Goal: Information Seeking & Learning: Learn about a topic

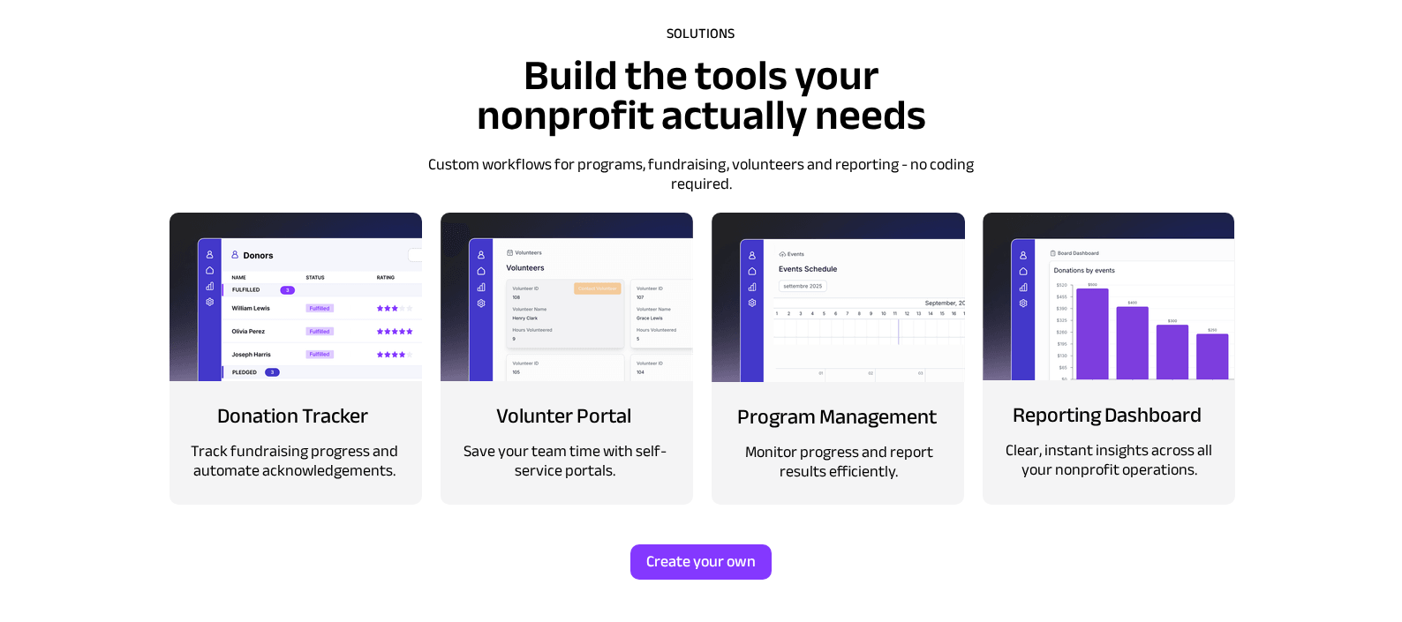
scroll to position [1994, 0]
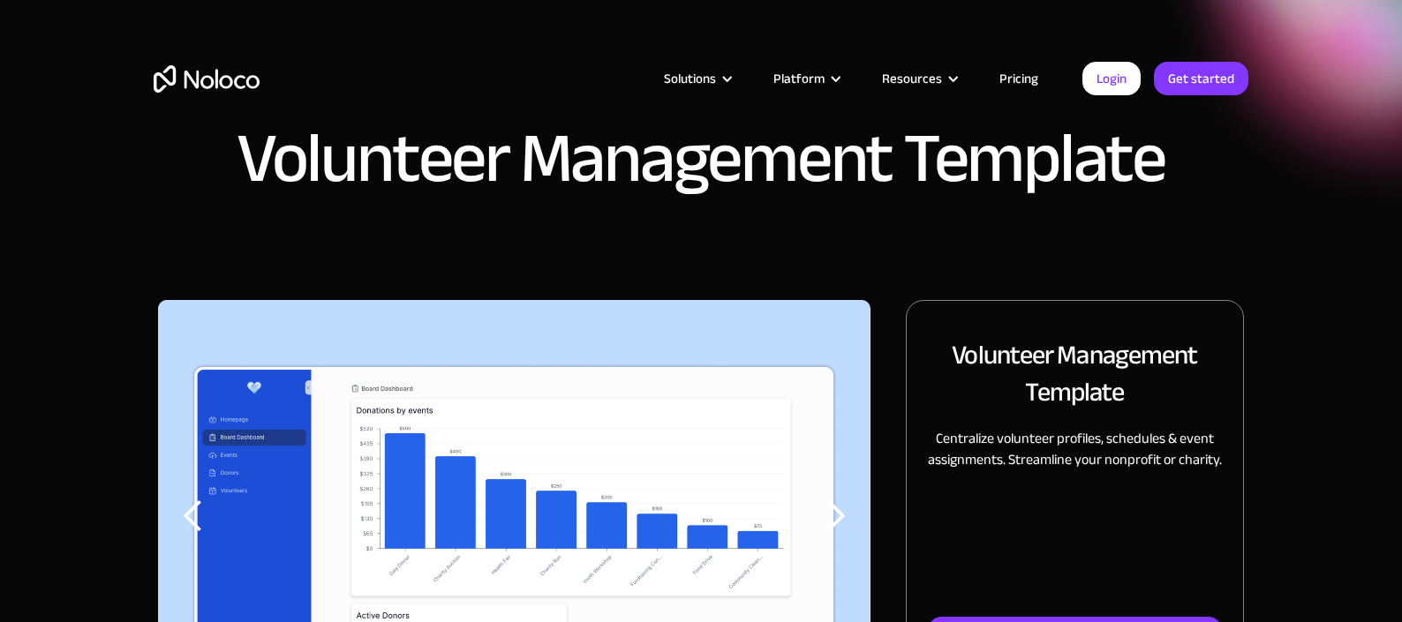
click at [116, 139] on div "Solutions Use Cases Business Types Project Management Keep track of customers, …" at bounding box center [701, 83] width 1402 height 166
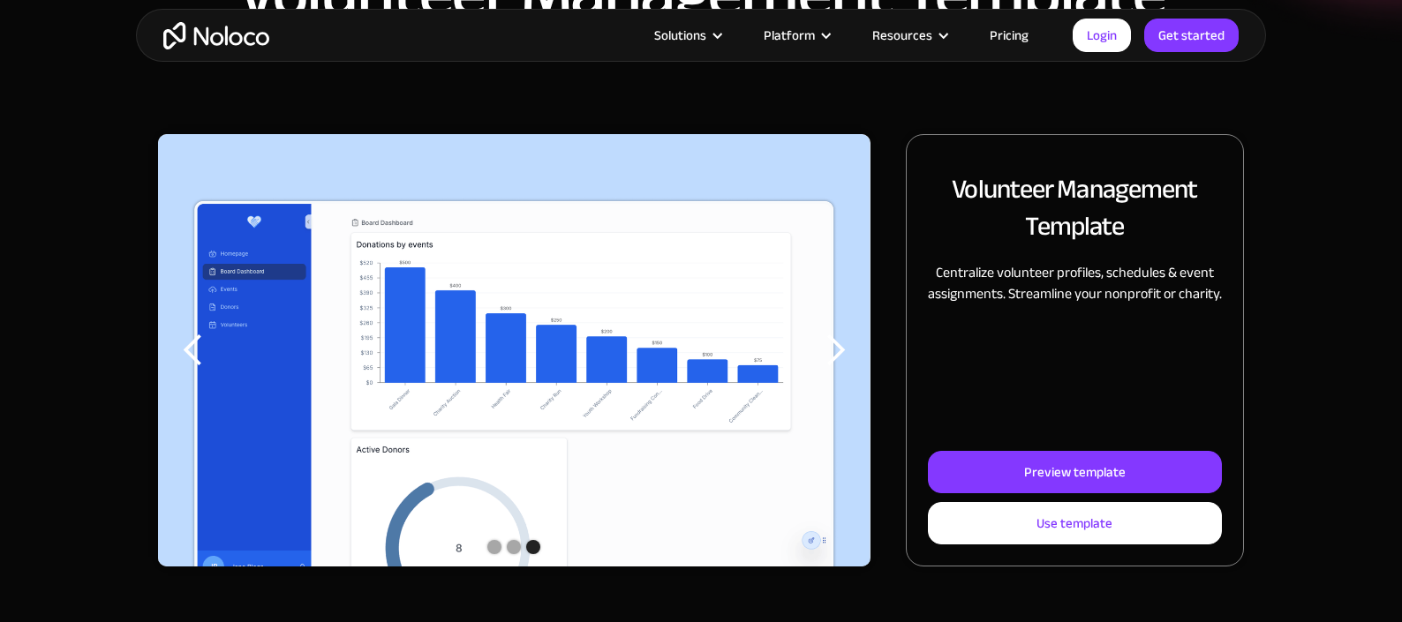
scroll to position [199, 0]
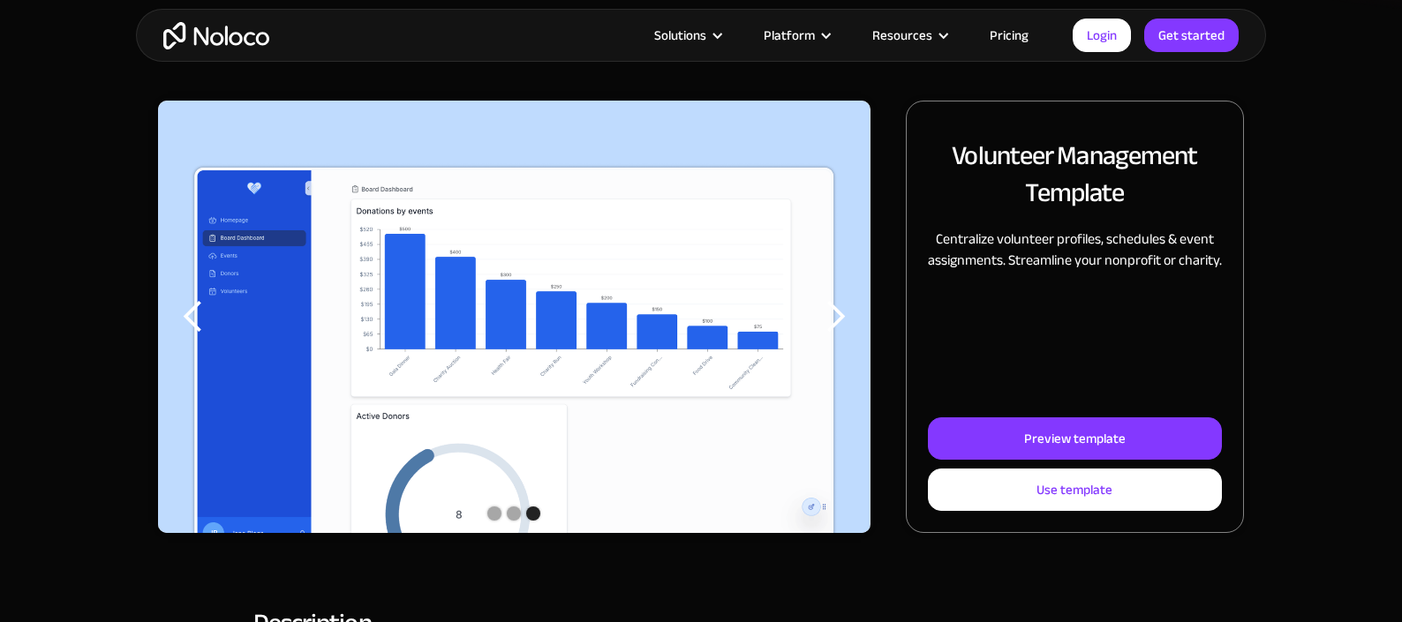
click at [190, 306] on div "previous slide" at bounding box center [193, 316] width 35 height 35
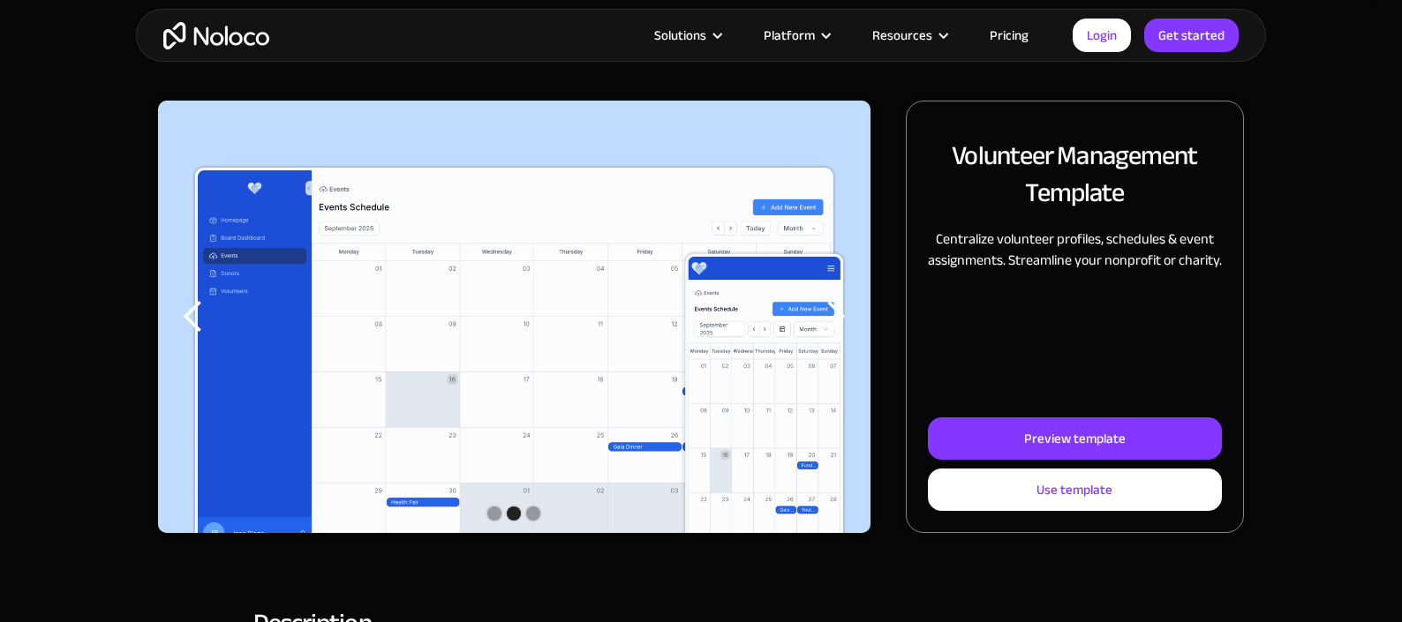
click at [189, 307] on div "previous slide" at bounding box center [193, 316] width 35 height 35
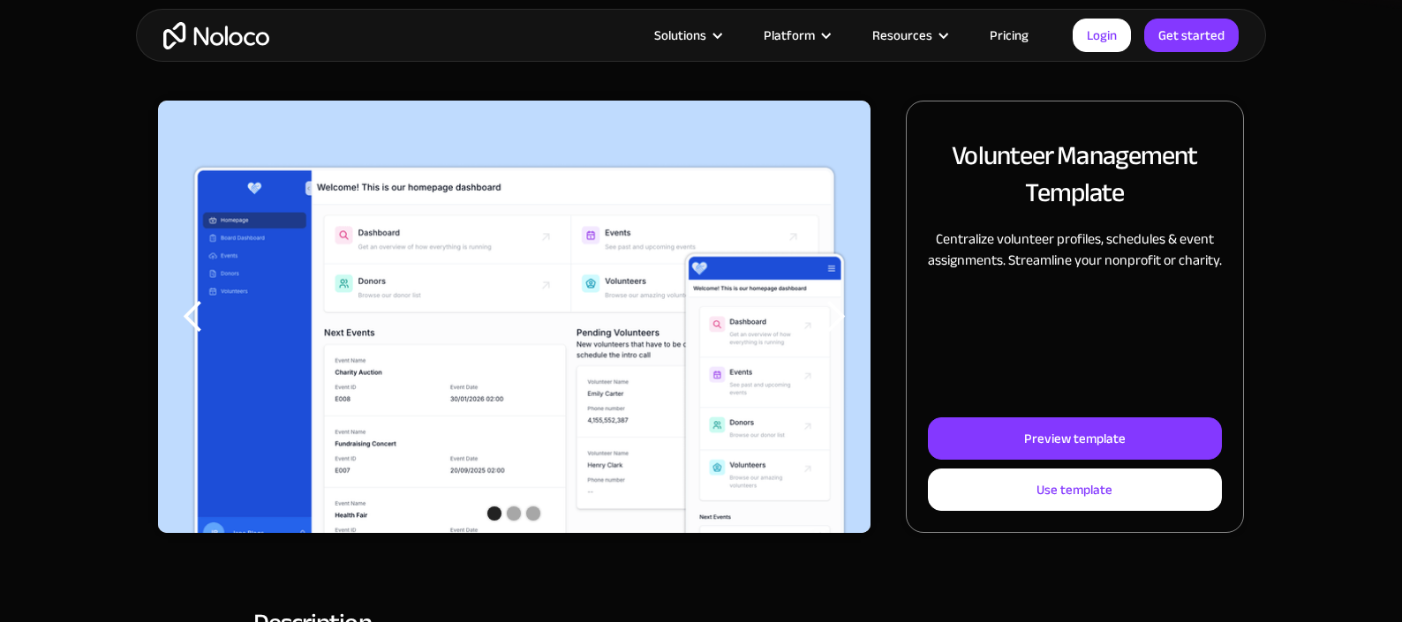
click at [189, 309] on div "previous slide" at bounding box center [193, 316] width 35 height 35
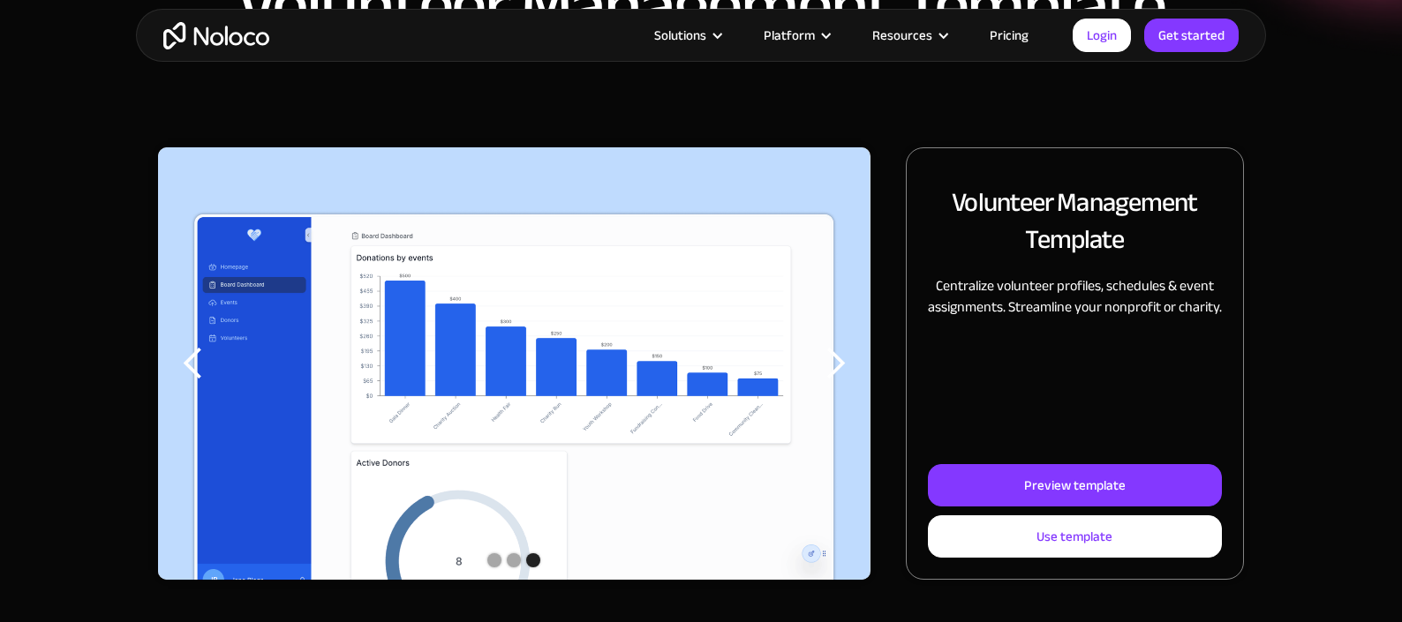
scroll to position [155, 0]
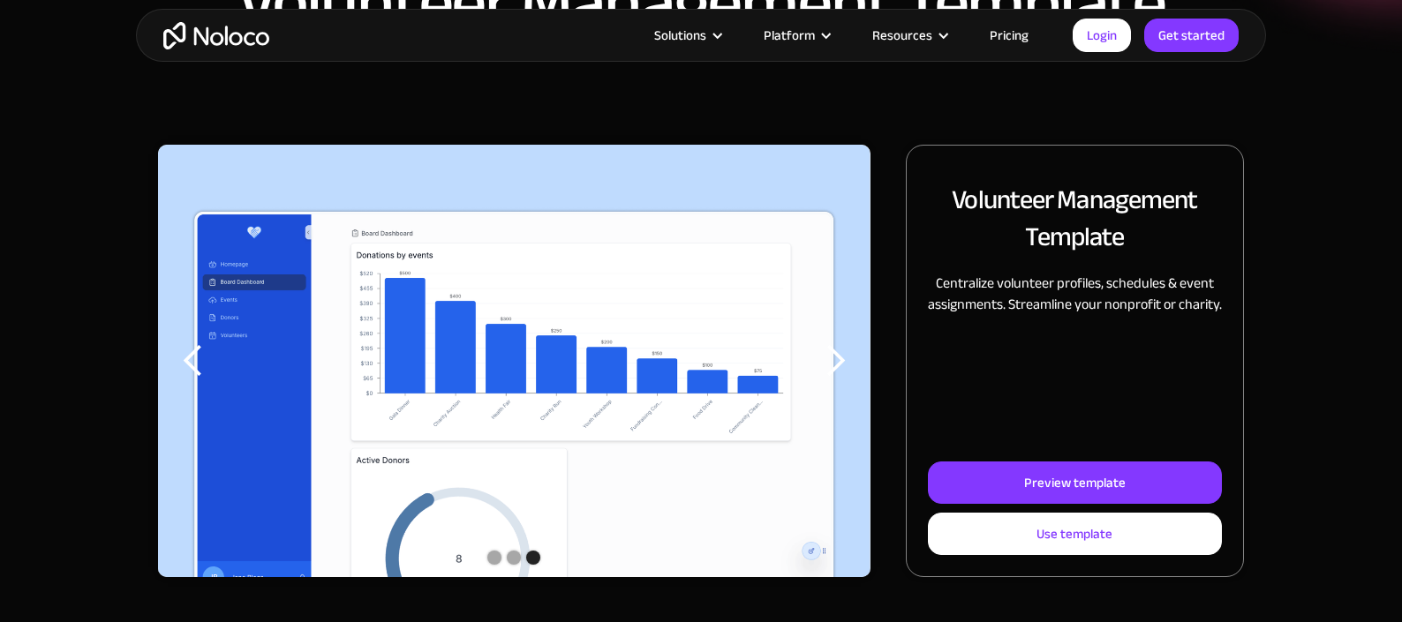
click at [191, 360] on div "previous slide" at bounding box center [193, 360] width 35 height 35
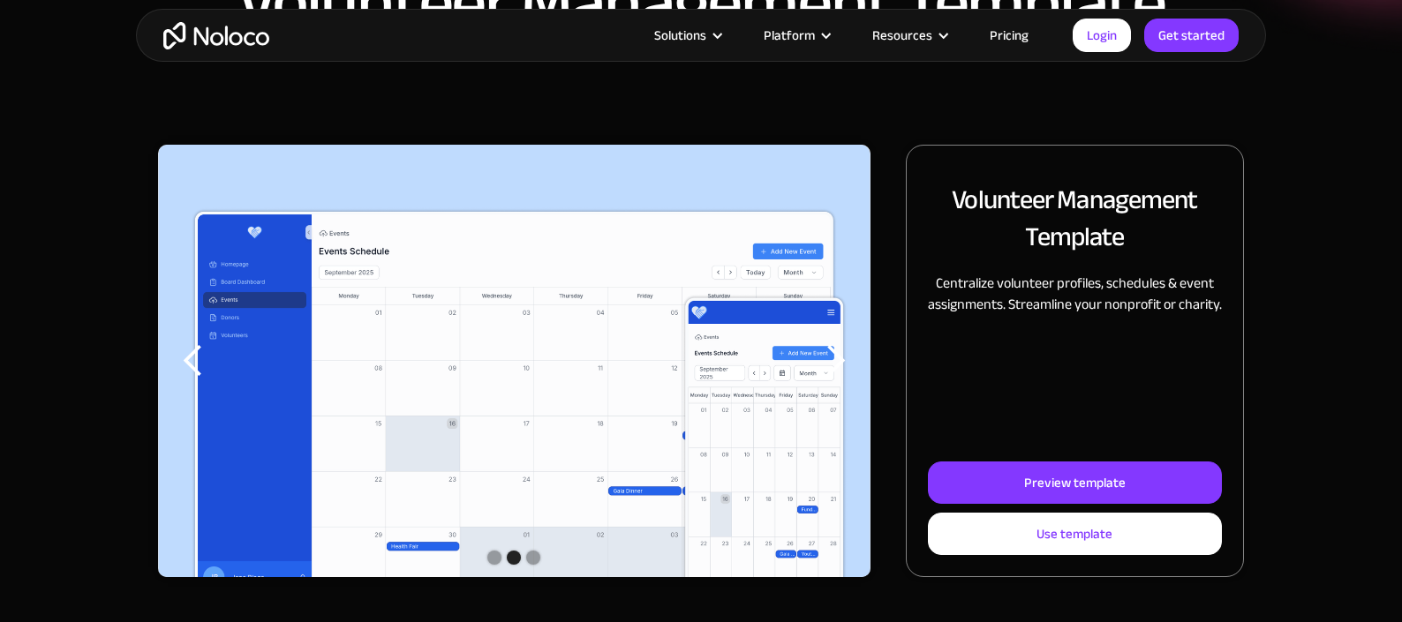
click at [193, 357] on div "previous slide" at bounding box center [193, 360] width 35 height 35
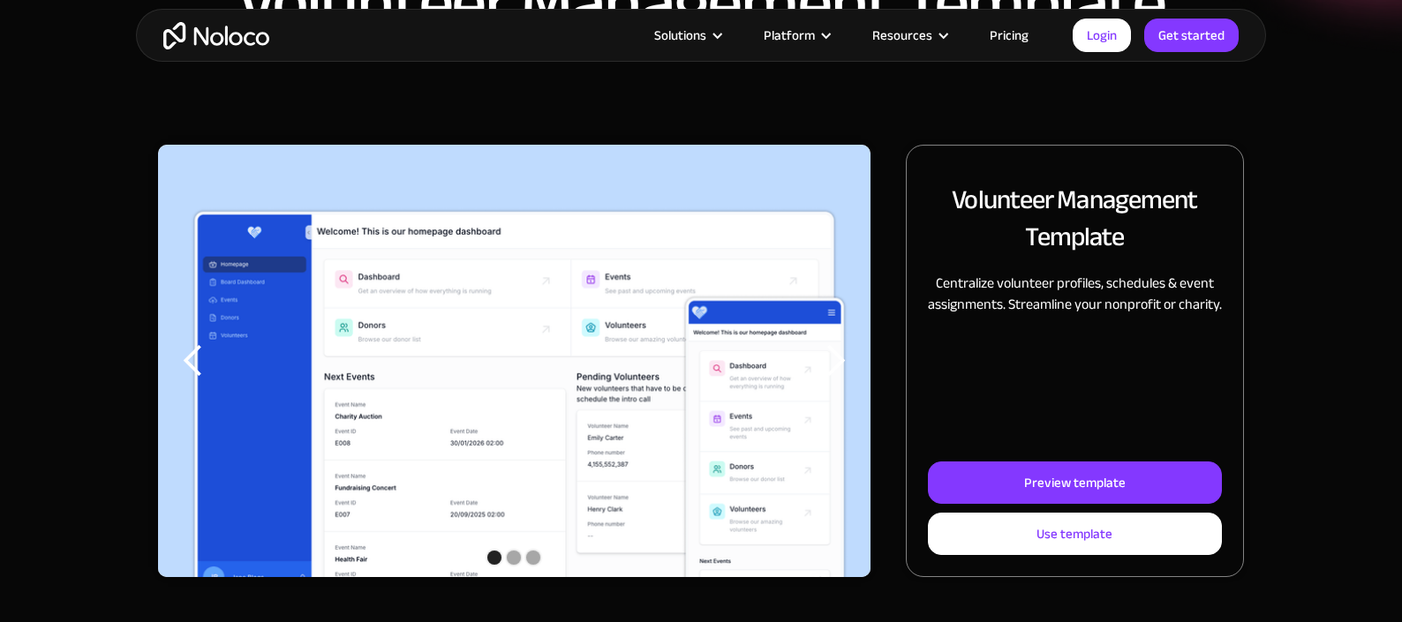
click at [193, 357] on div "previous slide" at bounding box center [193, 360] width 35 height 35
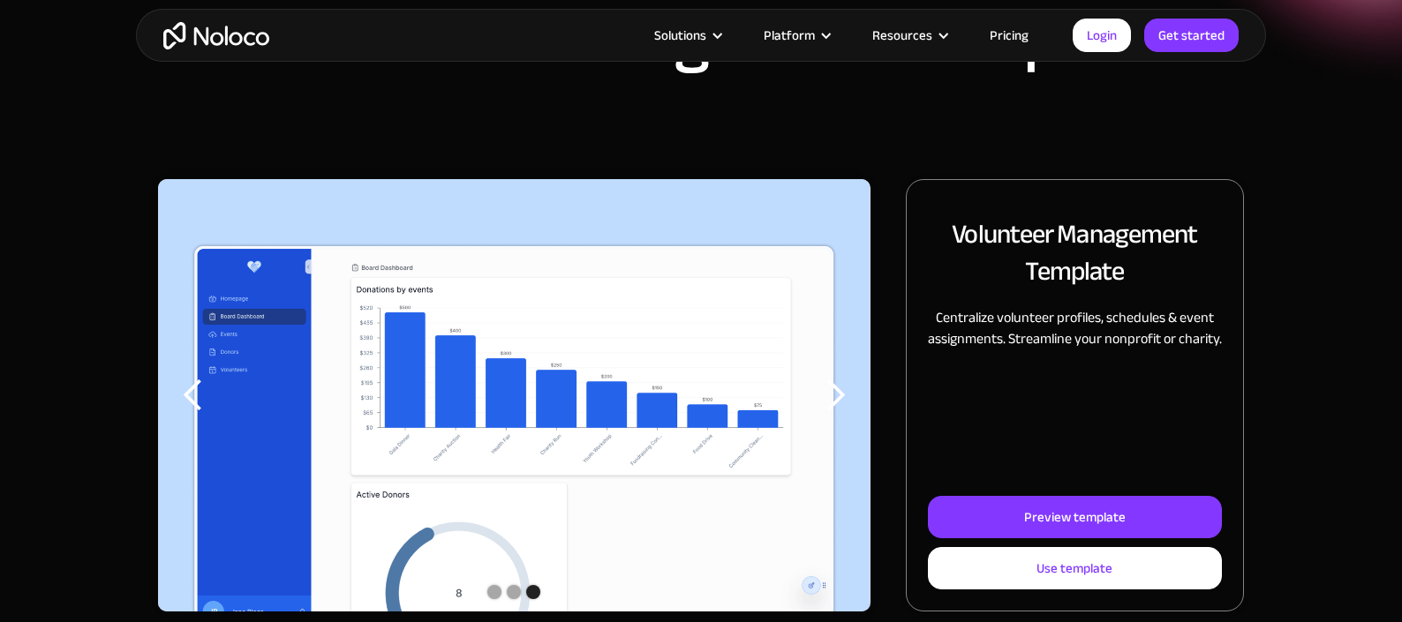
scroll to position [128, 0]
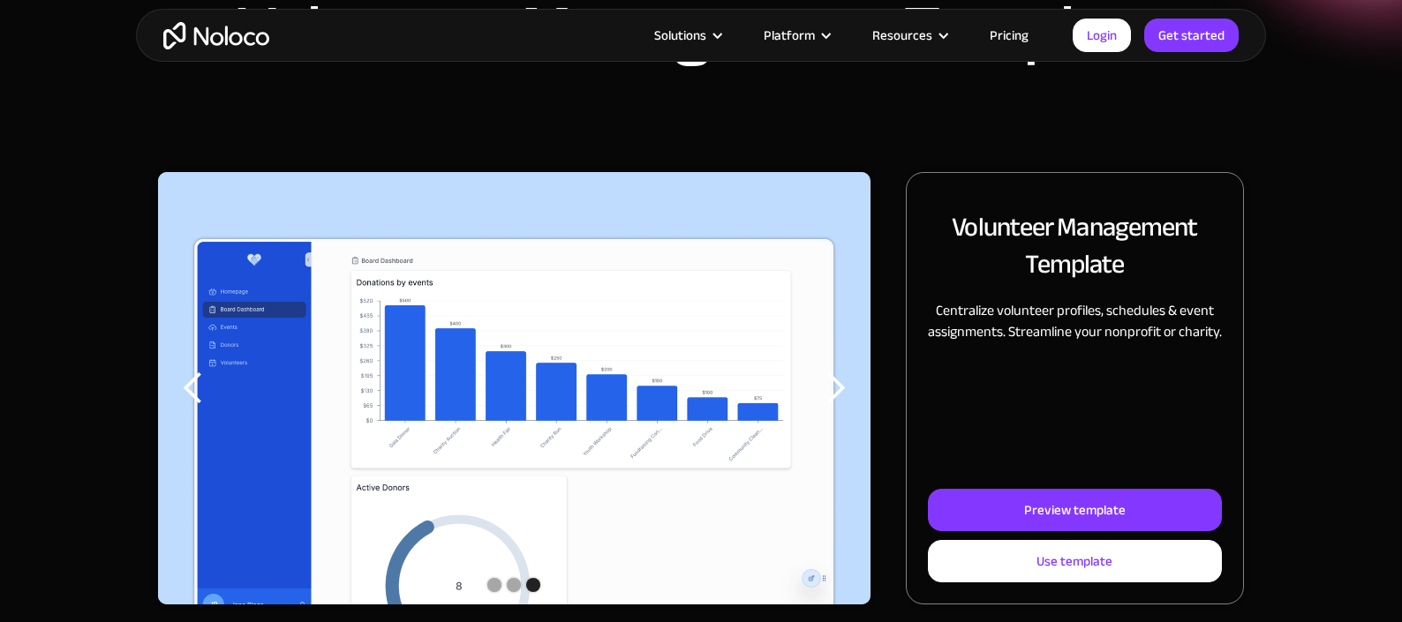
click at [196, 388] on div "previous slide" at bounding box center [193, 388] width 35 height 35
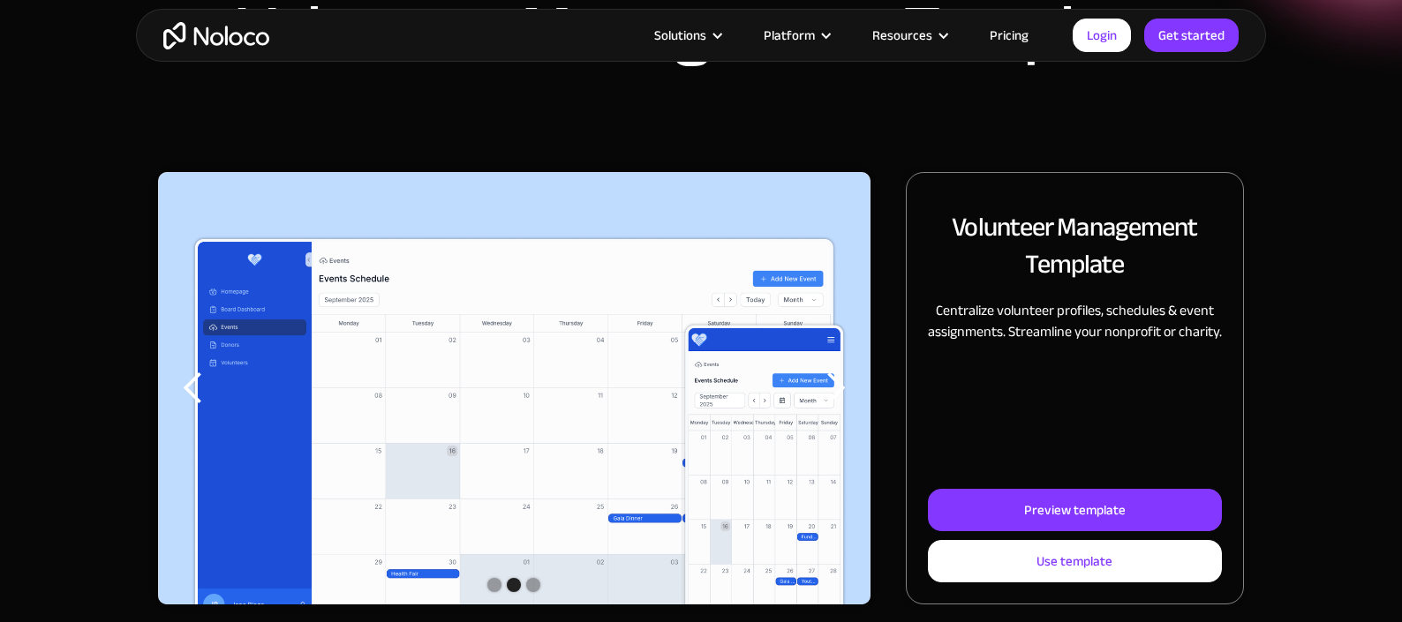
click at [196, 388] on div "previous slide" at bounding box center [193, 388] width 35 height 35
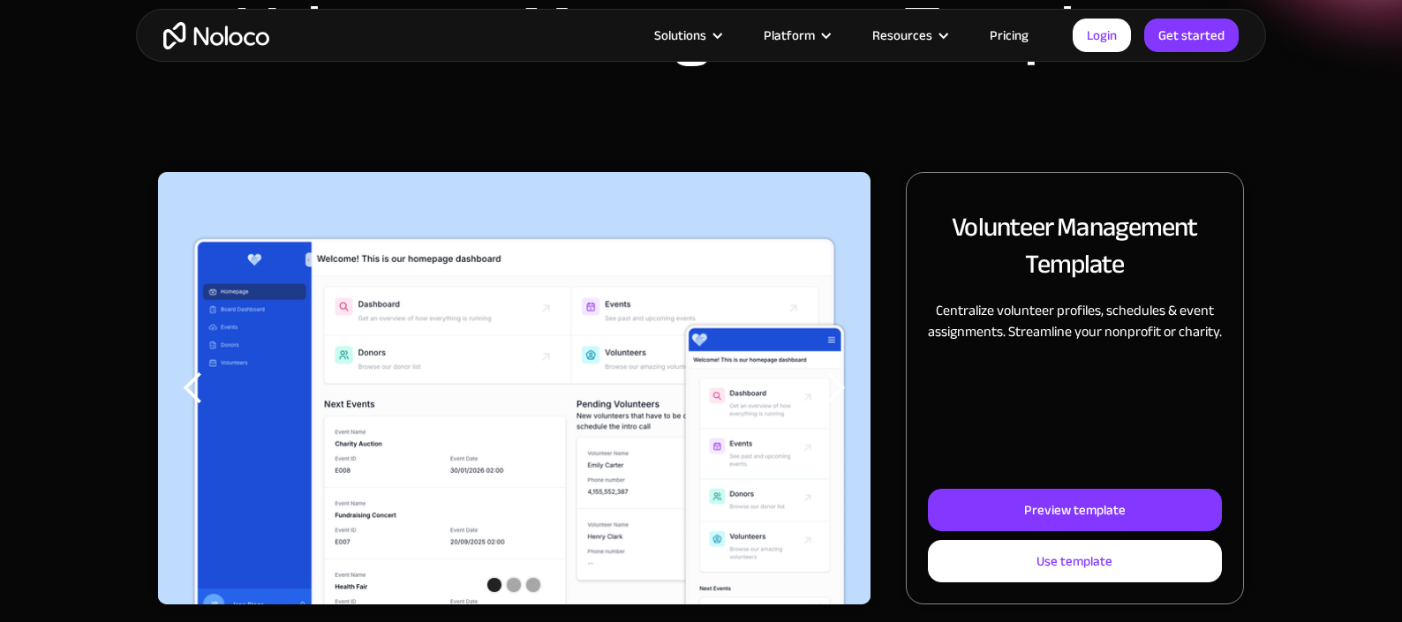
click at [196, 388] on div "previous slide" at bounding box center [193, 388] width 35 height 35
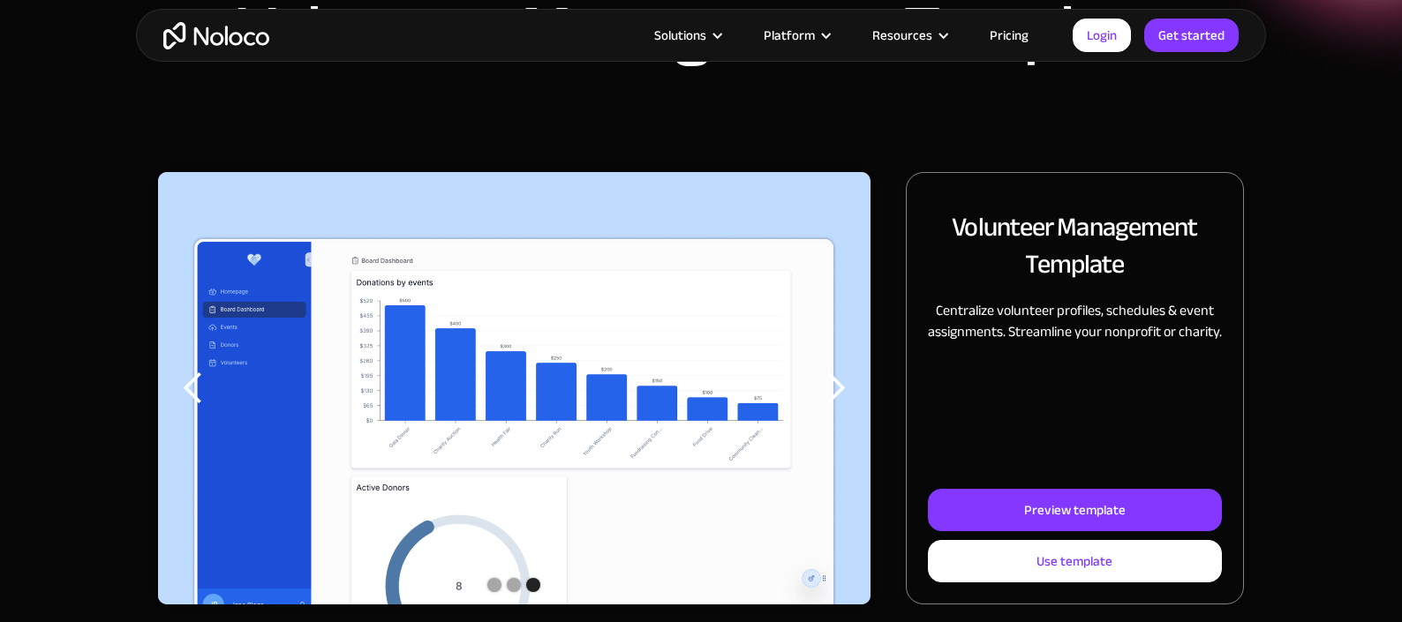
click at [195, 388] on div "previous slide" at bounding box center [193, 388] width 35 height 35
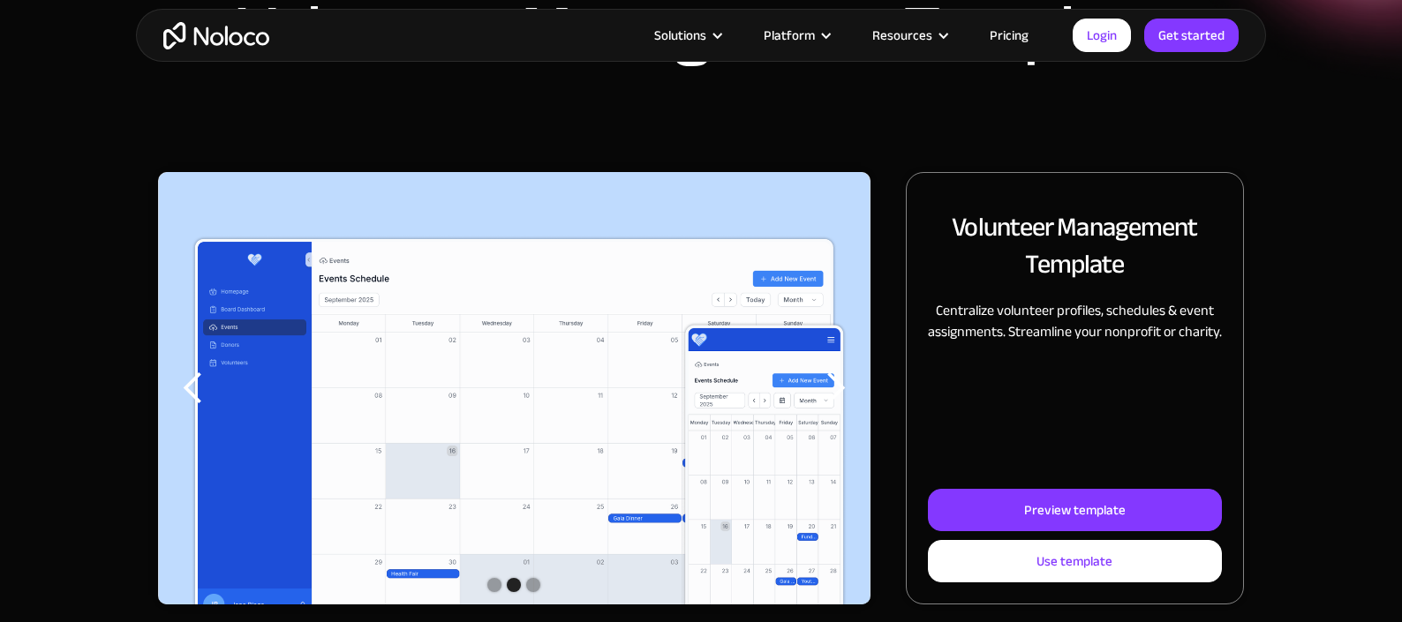
click at [195, 388] on div "previous slide" at bounding box center [193, 388] width 35 height 35
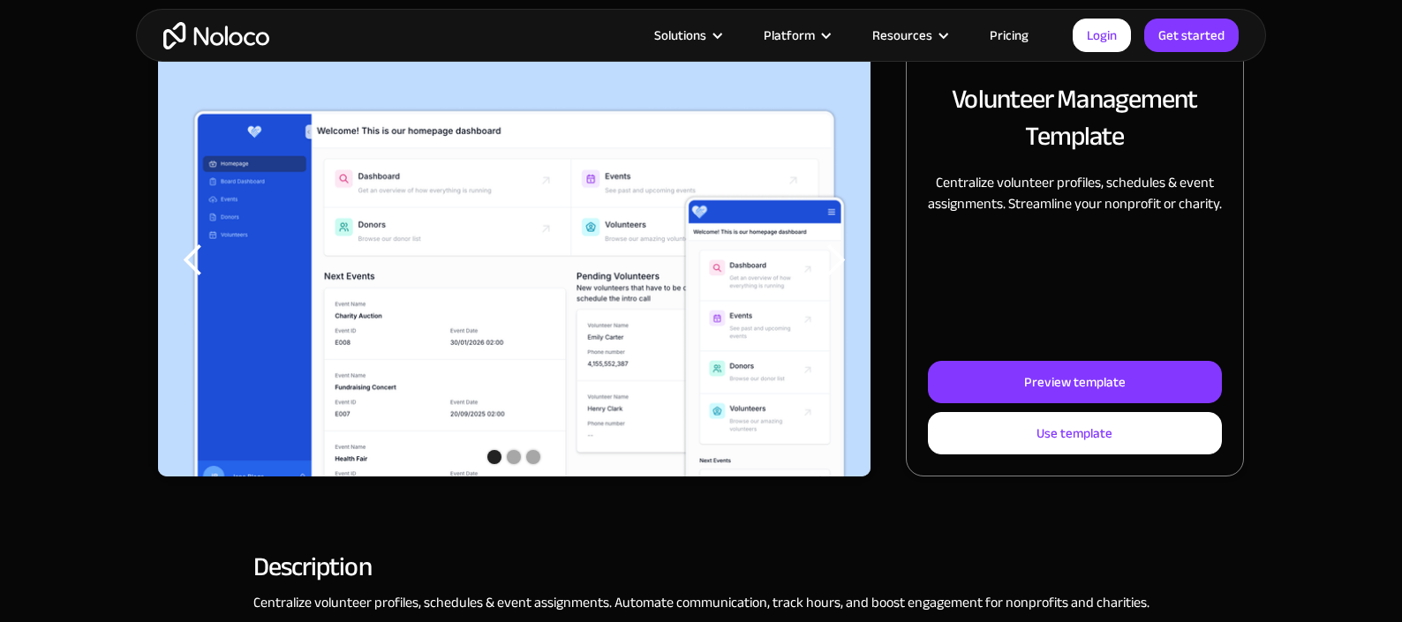
scroll to position [258, 0]
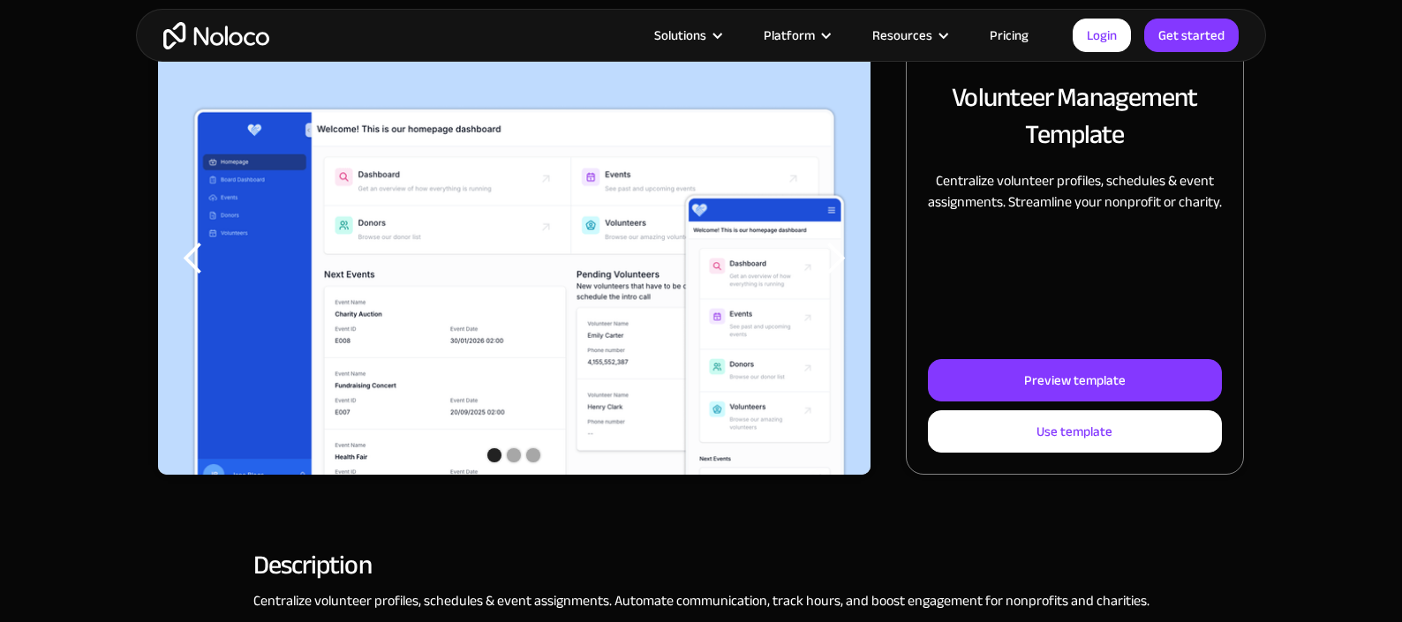
click at [834, 264] on div "next slide" at bounding box center [834, 258] width 35 height 35
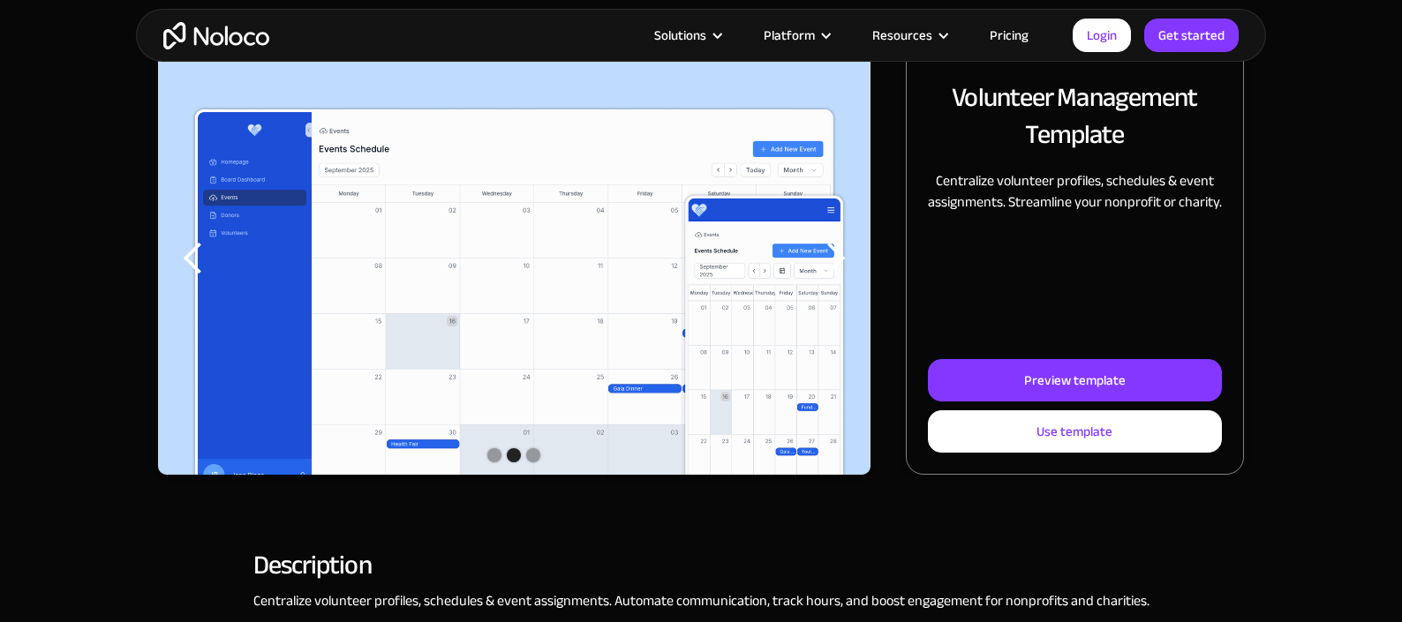
click at [833, 263] on div "next slide" at bounding box center [834, 258] width 35 height 35
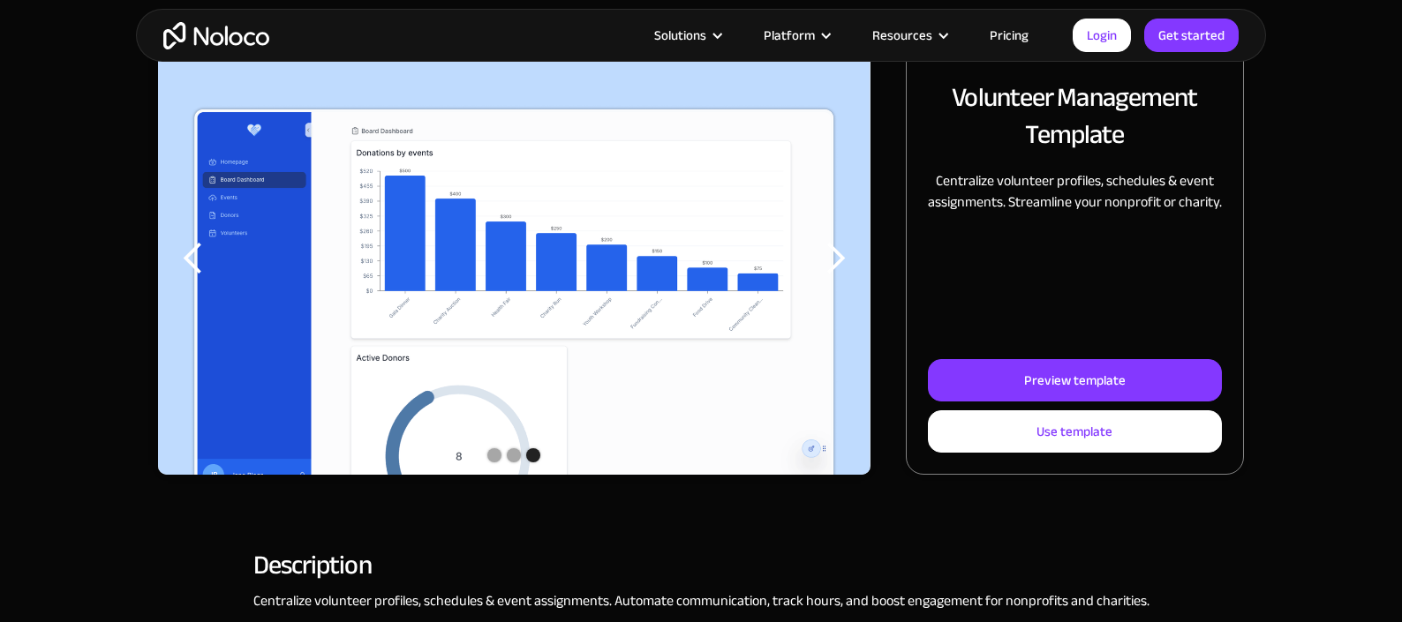
click at [833, 263] on div "next slide" at bounding box center [834, 258] width 35 height 35
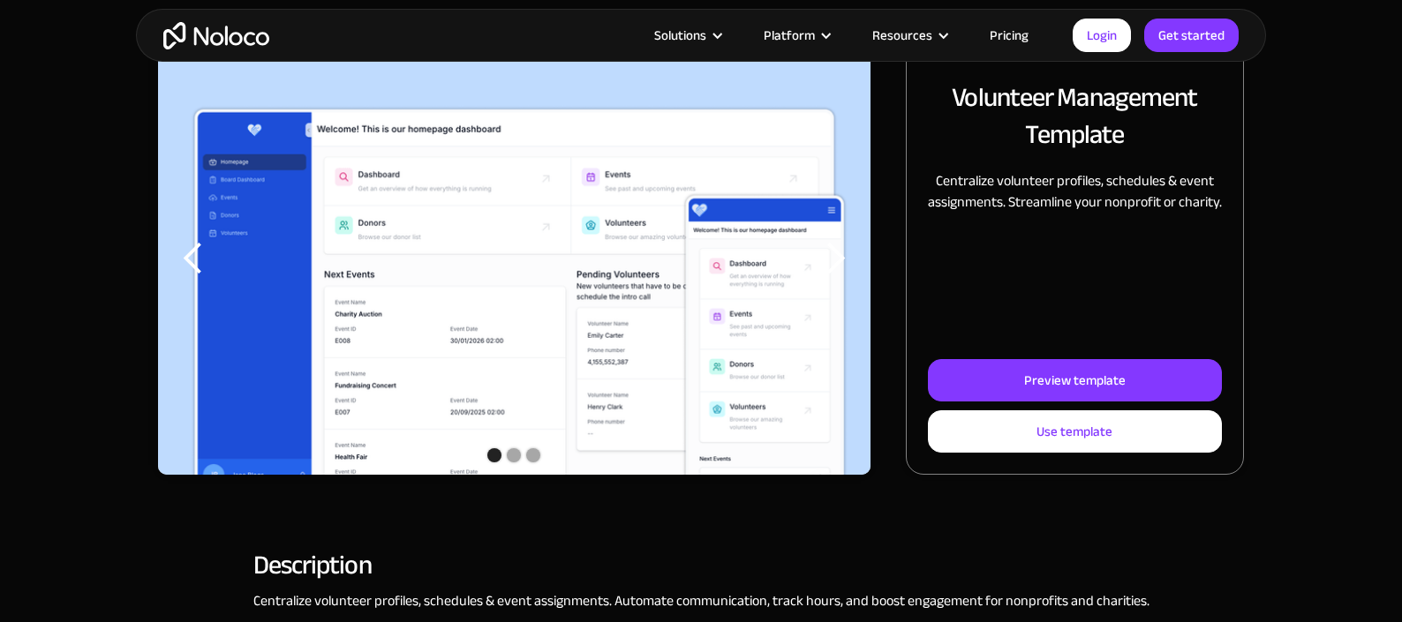
click at [832, 263] on div "next slide" at bounding box center [834, 258] width 35 height 35
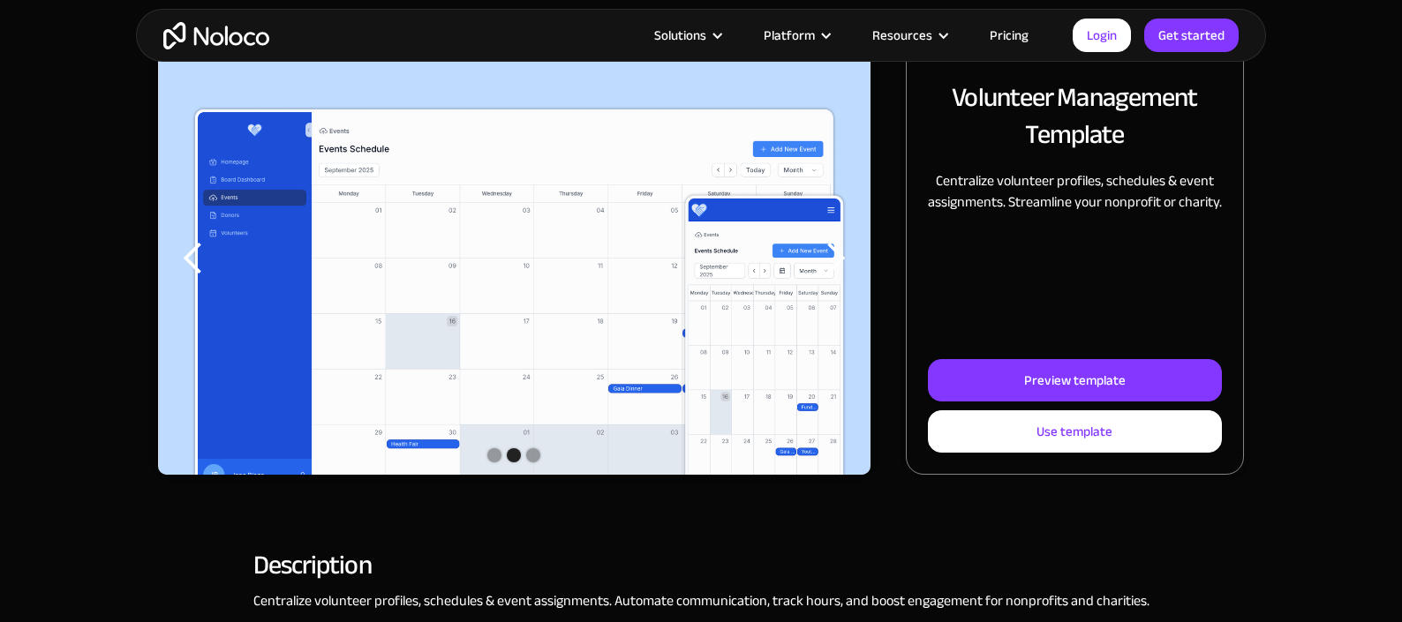
click at [831, 262] on div "next slide" at bounding box center [834, 258] width 35 height 35
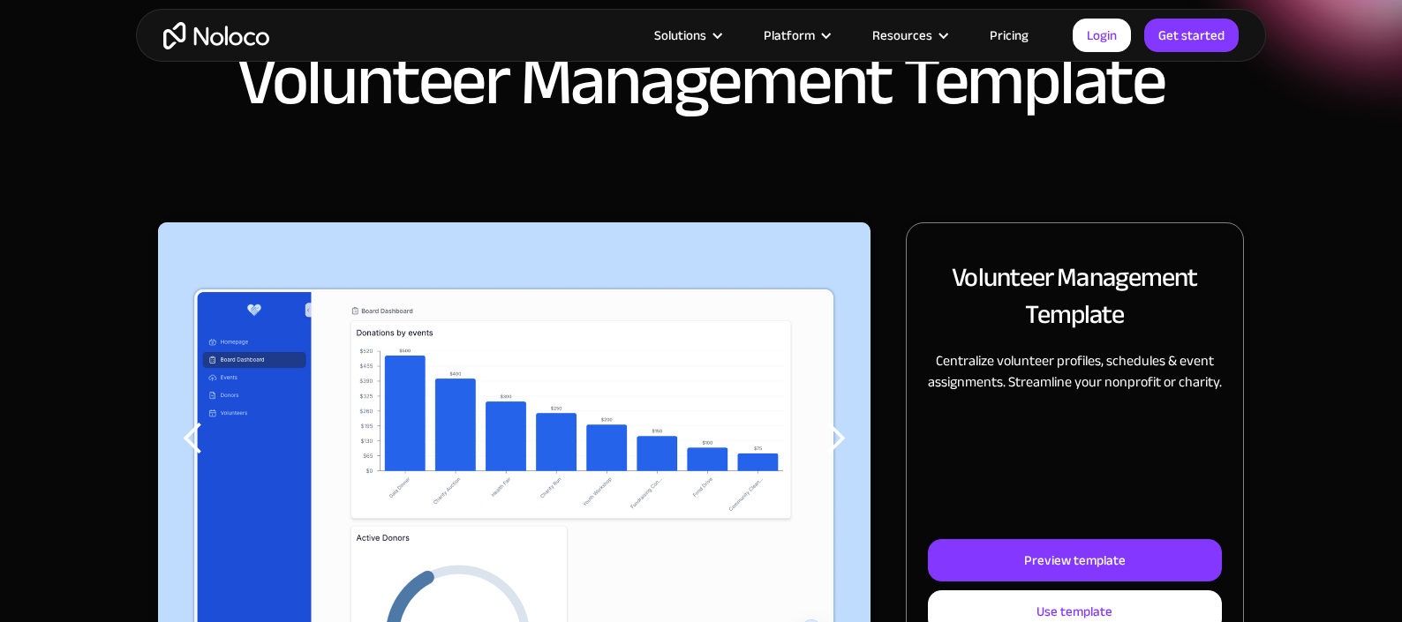
scroll to position [0, 0]
